Goal: Check status: Check status

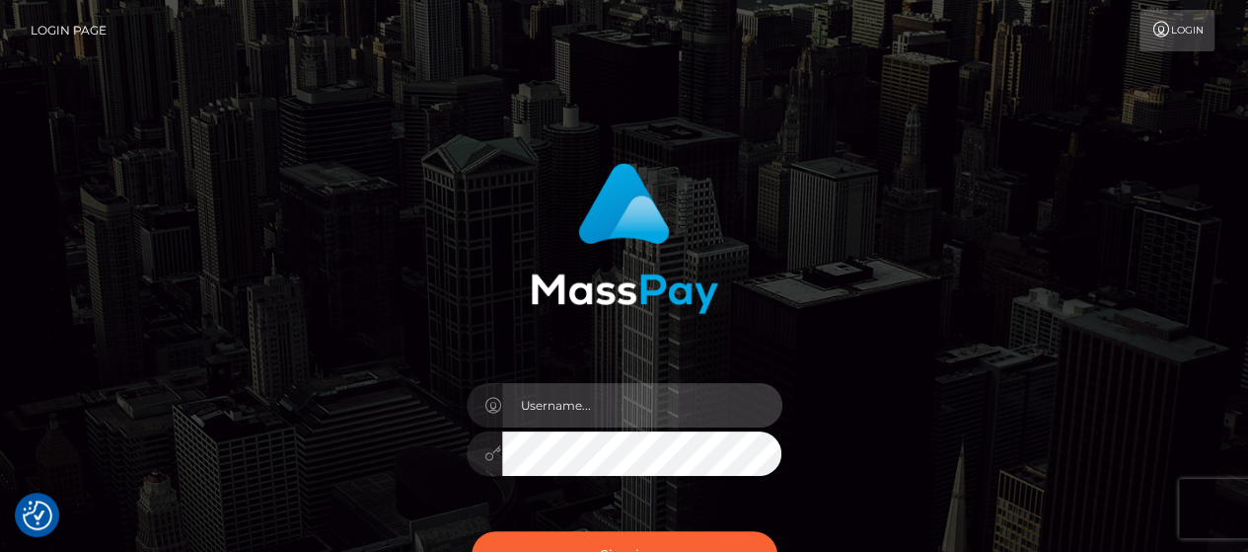
type input "matthew.wong"
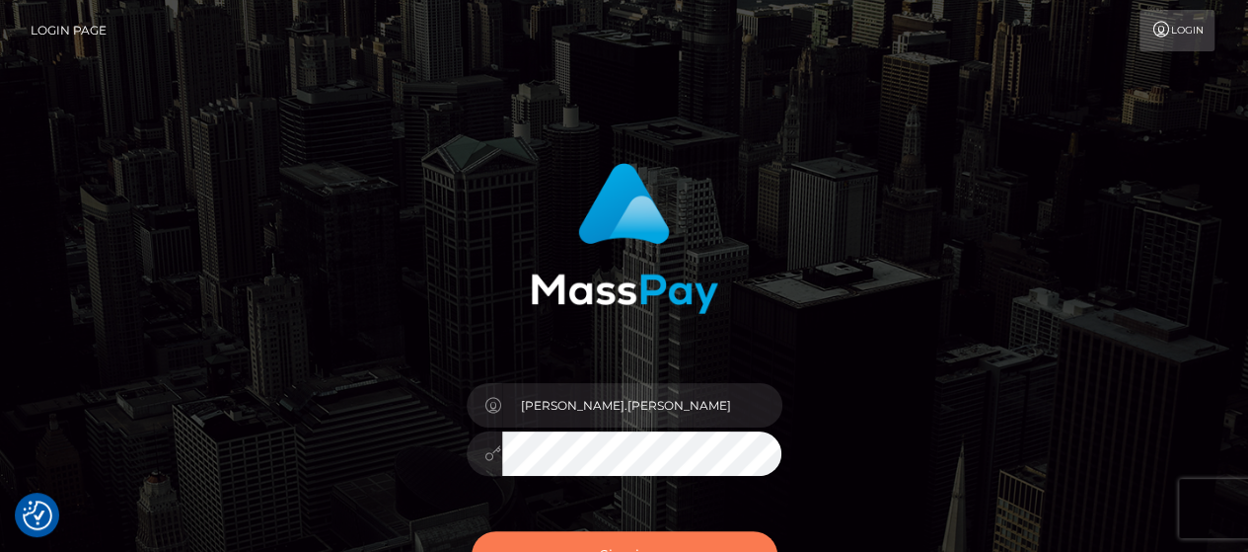
click at [663, 530] on div "Sign in Need Help?" at bounding box center [624, 563] width 345 height 88
click at [663, 544] on button "Sign in" at bounding box center [625, 555] width 306 height 48
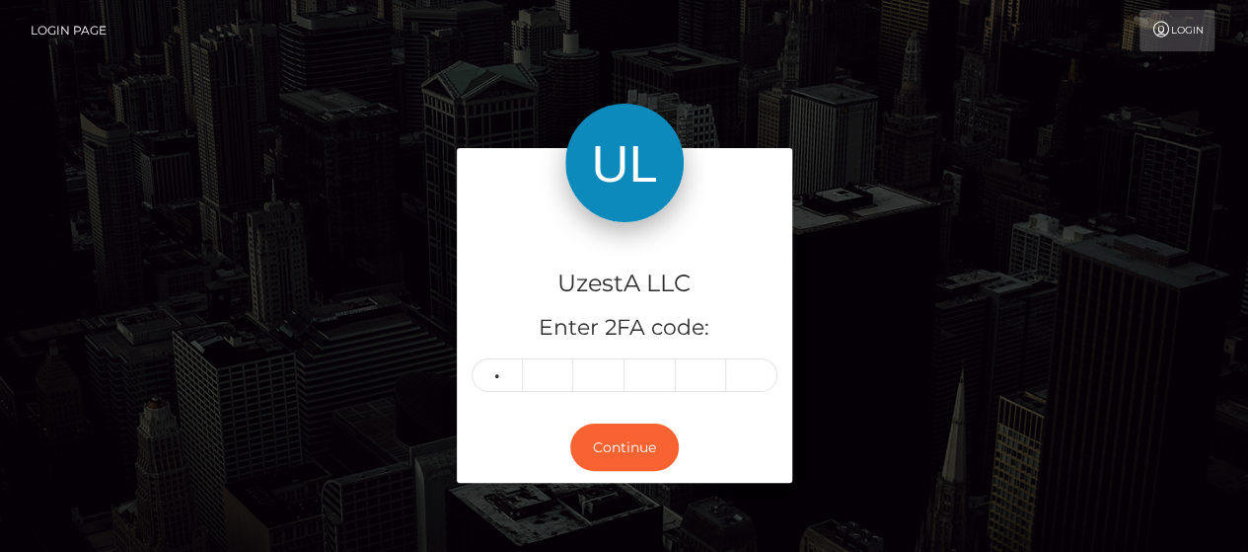
type input "3"
type input "8"
type input "2"
type input "1"
type input "3"
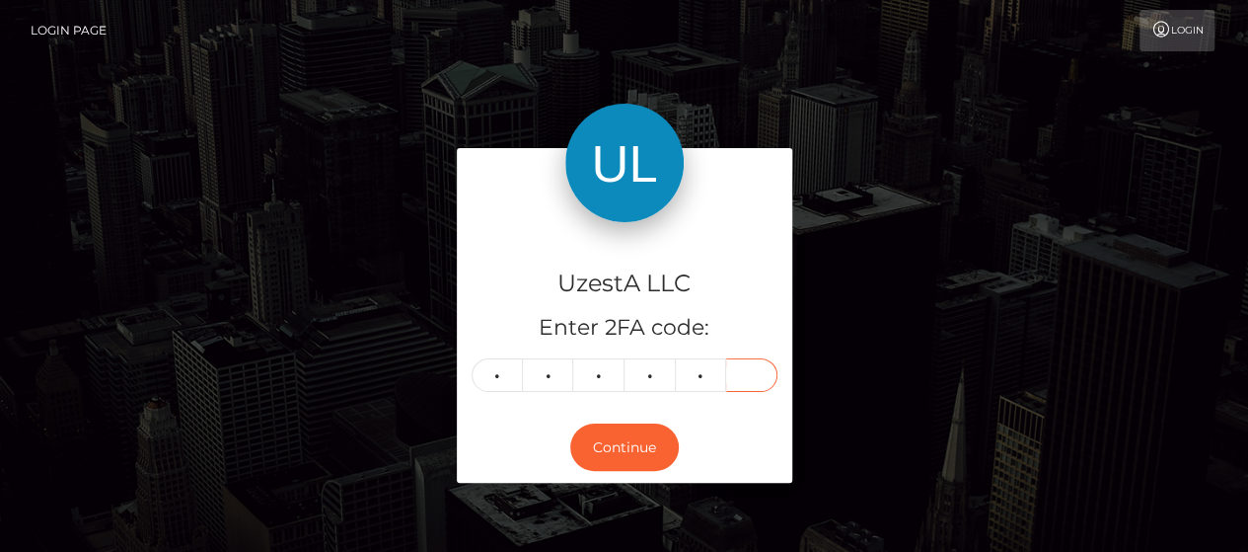
type input "9"
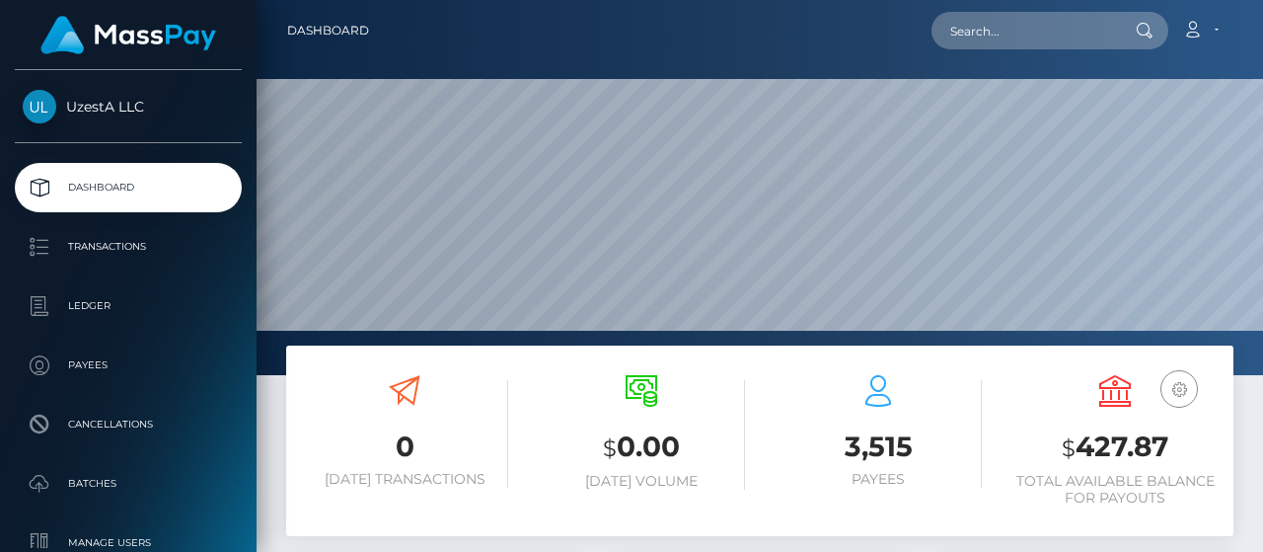
scroll to position [349, 296]
click at [1054, 36] on input "text" at bounding box center [1023, 30] width 185 height 37
paste input "S7079183H"
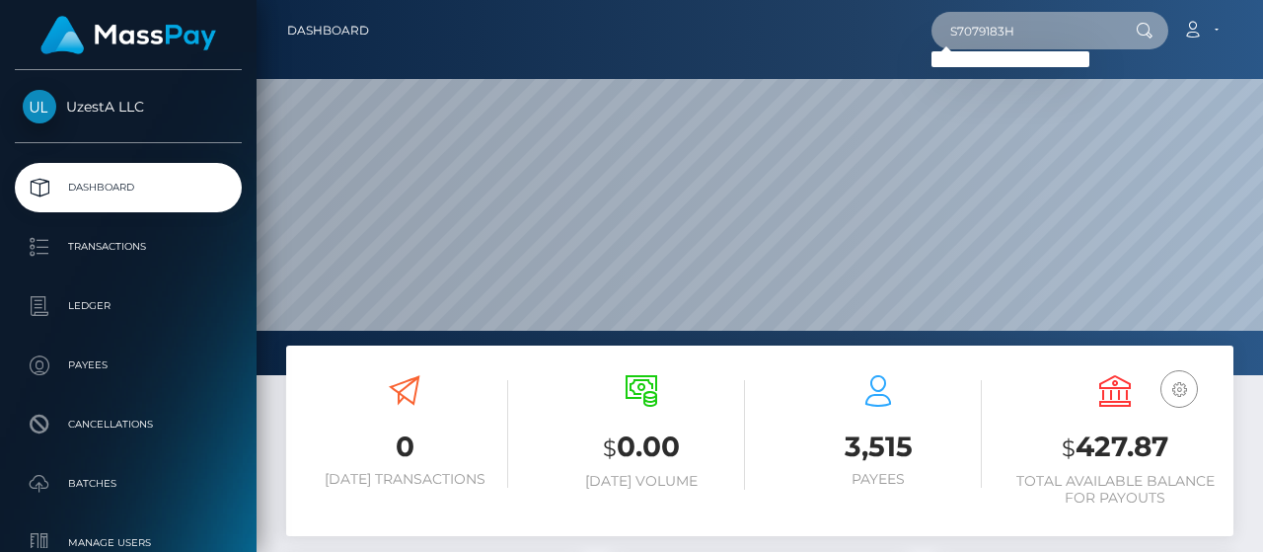
click at [1022, 34] on input "S7079183H" at bounding box center [1023, 30] width 185 height 37
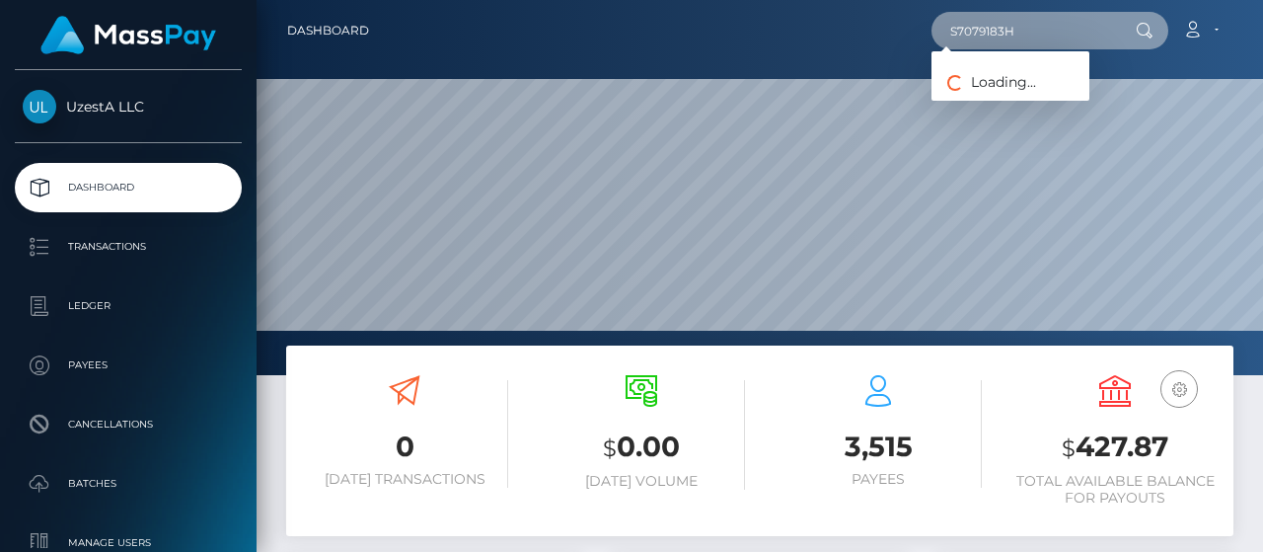
paste input "1907113"
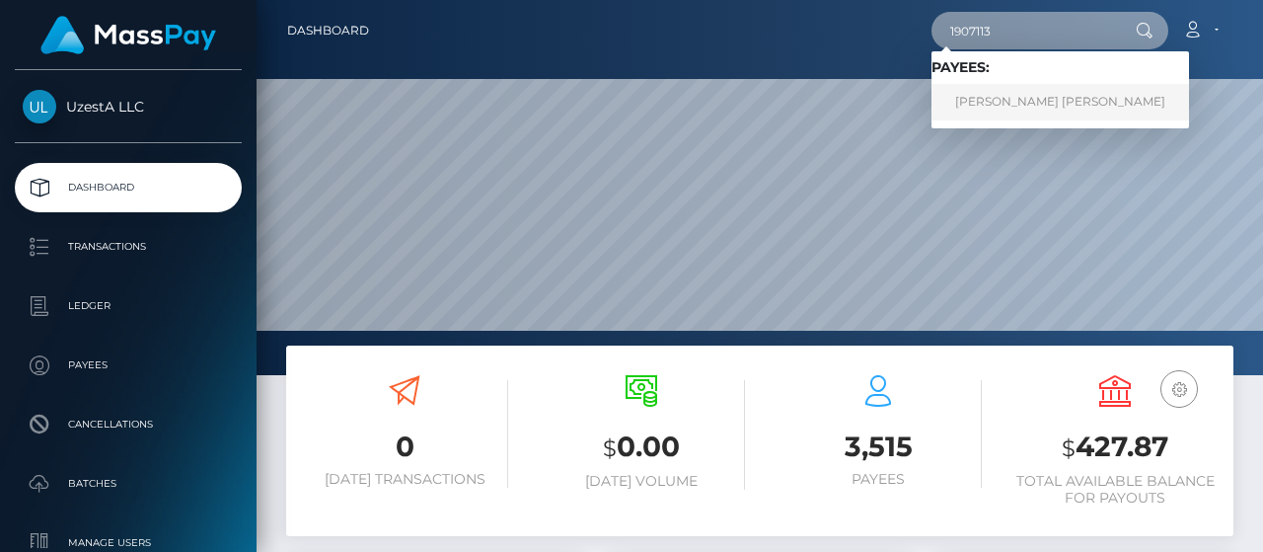
type input "1907113"
click at [1017, 102] on link "[PERSON_NAME] [PERSON_NAME]" at bounding box center [1060, 102] width 258 height 37
